Goal: Go to known website: Go to known website

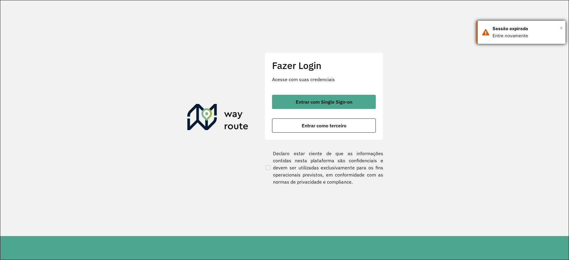
click at [561, 28] on span "×" at bounding box center [561, 27] width 3 height 9
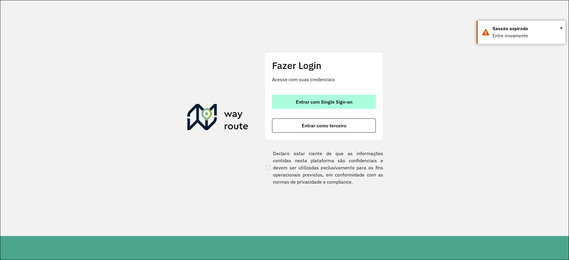
click at [340, 104] on span "Entrar com Single Sign-on" at bounding box center [324, 102] width 57 height 5
